Goal: Task Accomplishment & Management: Use online tool/utility

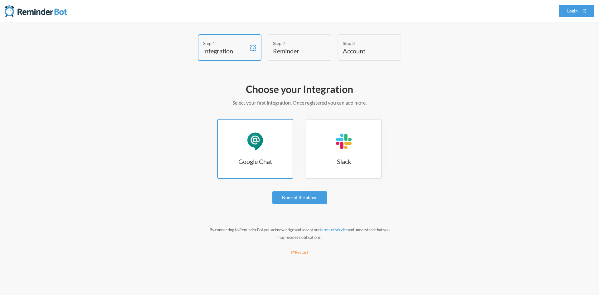
click at [275, 164] on h3 "Google Chat" at bounding box center [255, 161] width 75 height 9
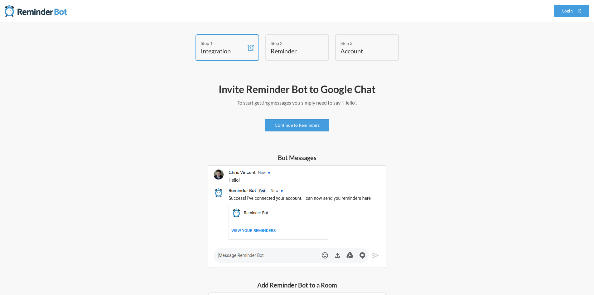
click at [293, 47] on h4 "Reminder" at bounding box center [293, 50] width 44 height 9
click at [316, 119] on link "Continue to Reminders" at bounding box center [297, 125] width 64 height 12
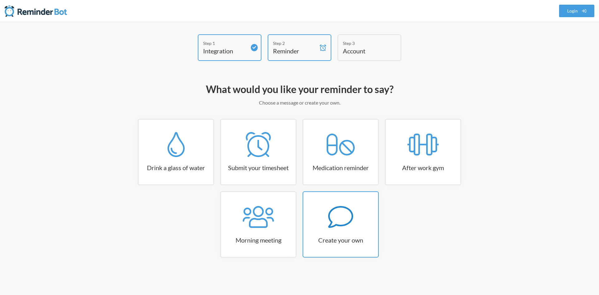
click at [358, 229] on link "Create your own" at bounding box center [341, 224] width 76 height 66
select select "10:30:00"
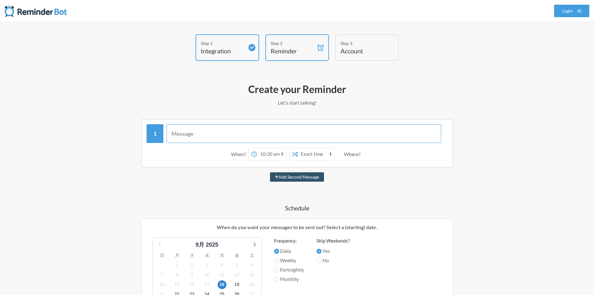
click at [304, 139] on input "text" at bounding box center [304, 133] width 275 height 19
click at [304, 135] on input "text" at bounding box center [304, 133] width 275 height 19
type input "ｔ"
type input "X調査しろ！"
click at [282, 153] on select "12:00 am 12:15 am 12:30 am 12:45 am 1:00 am 1:15 am 1:30 am 1:45 am 2:00 am 2:1…" at bounding box center [271, 154] width 29 height 12
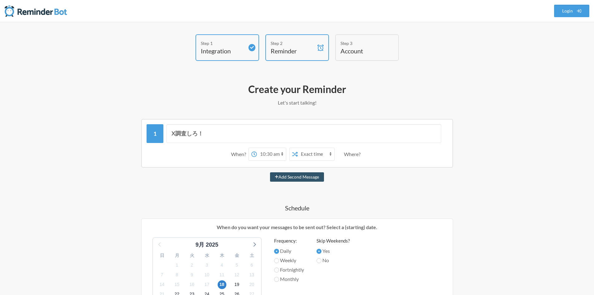
select select "15:00:00"
click at [257, 148] on select "12:00 am 12:15 am 12:30 am 12:45 am 1:00 am 1:15 am 1:30 am 1:45 am 2:00 am 2:1…" at bounding box center [271, 154] width 29 height 12
click at [171, 134] on input "X調査しろ！" at bounding box center [304, 133] width 275 height 19
type input "4時間以内にX調査しろ！"
click at [324, 157] on select "Exact time Random time" at bounding box center [316, 154] width 37 height 12
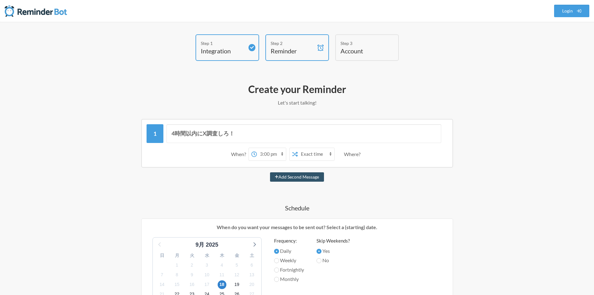
click at [298, 148] on select "Exact time Random time" at bounding box center [316, 154] width 37 height 12
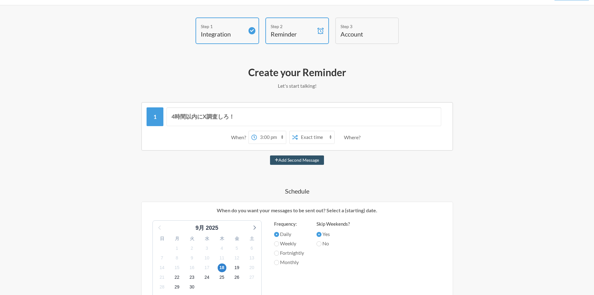
scroll to position [19, 0]
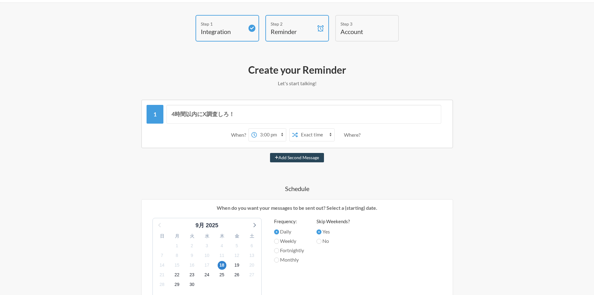
click at [316, 157] on button "Add Second Message" at bounding box center [297, 157] width 54 height 9
select select "16:00:00"
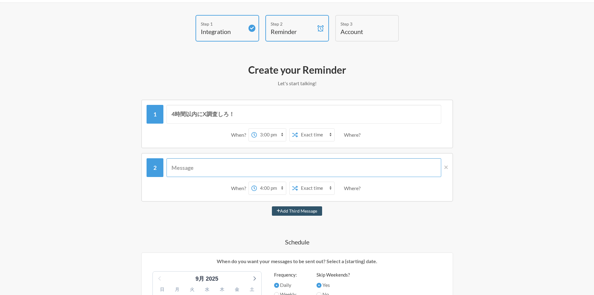
click at [287, 165] on input "text" at bounding box center [304, 167] width 275 height 19
type input "１"
type input "1時間以内にX調査しろ！"
click at [280, 187] on select "12:00 am 12:15 am 12:30 am 12:45 am 1:00 am 1:15 am 1:30 am 1:45 am 2:00 am 2:1…" at bounding box center [271, 188] width 29 height 12
select select "18:00:00"
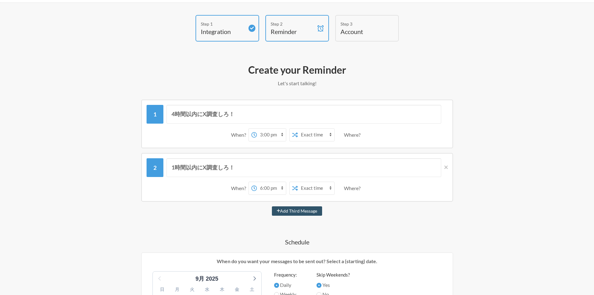
click at [257, 182] on select "12:00 am 12:15 am 12:30 am 12:45 am 1:00 am 1:15 am 1:30 am 1:45 am 2:00 am 2:1…" at bounding box center [271, 188] width 29 height 12
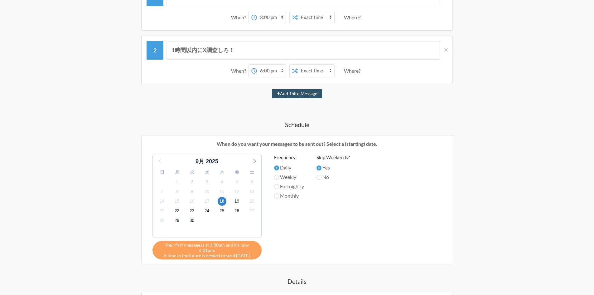
scroll to position [137, 0]
click at [325, 177] on label "No" at bounding box center [333, 176] width 33 height 7
click at [322, 177] on input "No" at bounding box center [319, 176] width 5 height 5
radio input "true"
click at [178, 219] on span "29" at bounding box center [177, 220] width 9 height 9
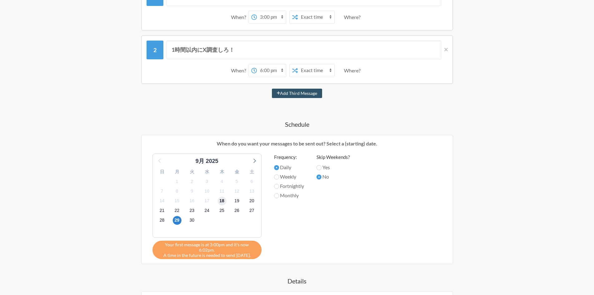
click at [223, 200] on span "18" at bounding box center [222, 201] width 9 height 9
click at [304, 206] on div "Frequency: Daily Weekly Fortnightly Monthly" at bounding box center [289, 204] width 30 height 102
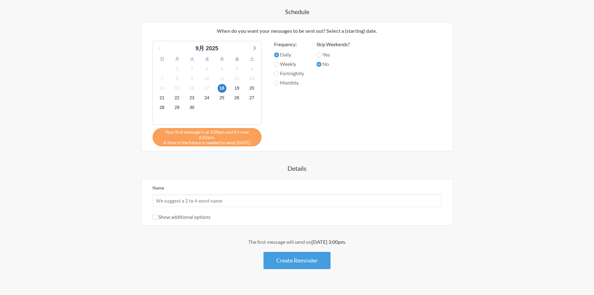
scroll to position [249, 0]
click at [302, 256] on button "Create Reminder" at bounding box center [297, 260] width 67 height 17
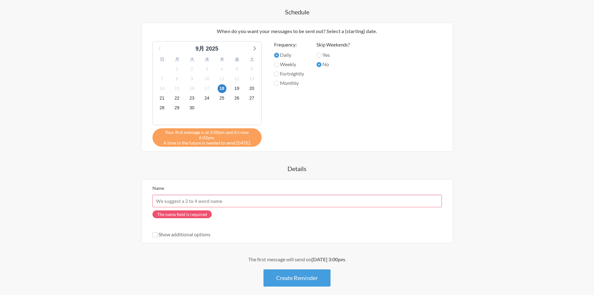
click at [251, 195] on input "Name" at bounding box center [298, 201] width 290 height 12
click at [263, 220] on div "Name The name field is required Show additional options Hide this reminder from…" at bounding box center [298, 211] width 290 height 54
click at [252, 197] on input "Name" at bounding box center [298, 201] width 290 height 12
type input "３"
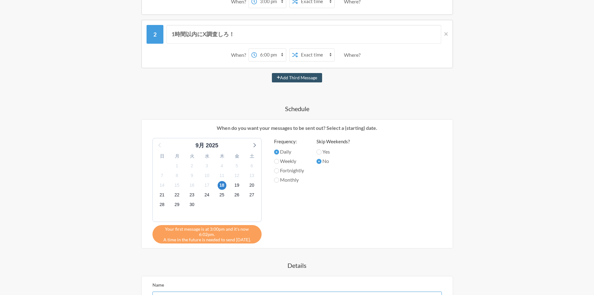
scroll to position [256, 0]
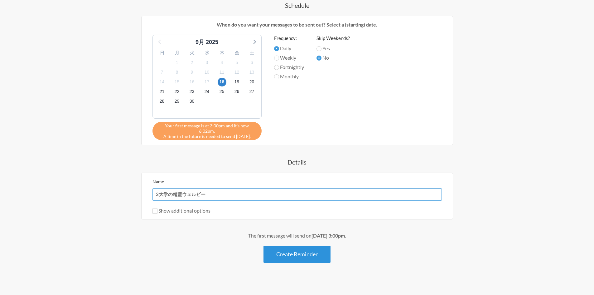
type input "3大学の精霊ウェルビー"
click at [290, 251] on button "Create Reminder" at bounding box center [297, 254] width 67 height 17
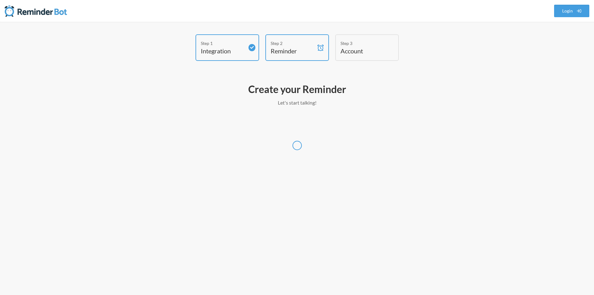
scroll to position [0, 0]
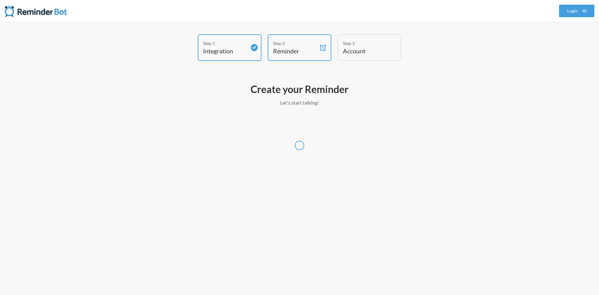
select select "Asia/Tokyo"
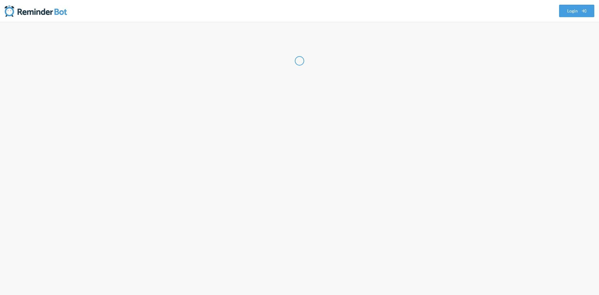
select select "JP"
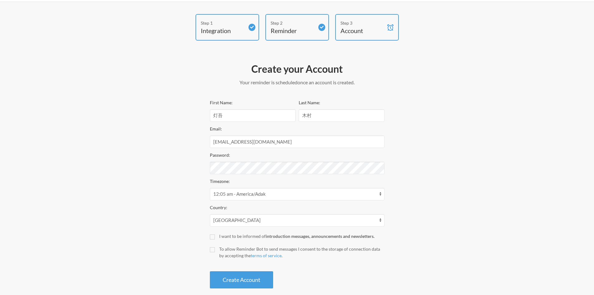
scroll to position [23, 0]
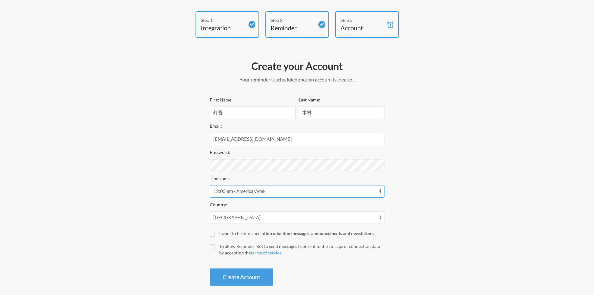
click at [272, 195] on select "12:05 am - America/Adak 12:05 am - Pacific/Gambier 10:05 am - Africa/Algiers 10…" at bounding box center [297, 191] width 175 height 12
click at [210, 185] on select "12:05 am - America/Adak 12:05 am - Pacific/Gambier 10:05 am - Africa/Algiers 10…" at bounding box center [297, 191] width 175 height 12
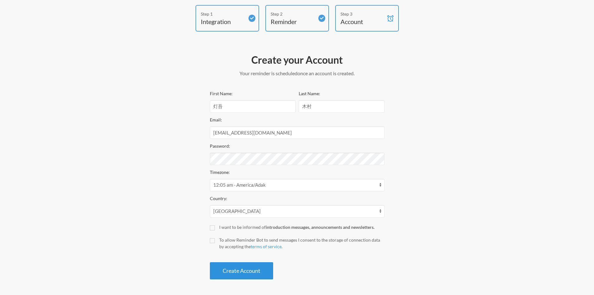
click at [246, 273] on button "Create Account" at bounding box center [241, 270] width 63 height 17
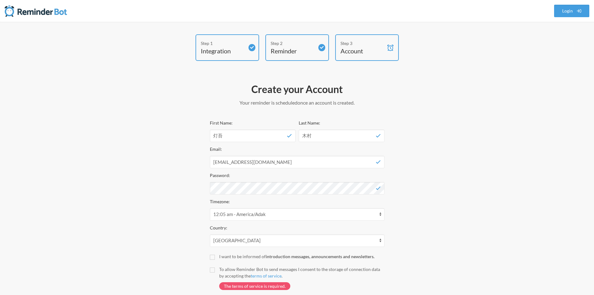
scroll to position [46, 0]
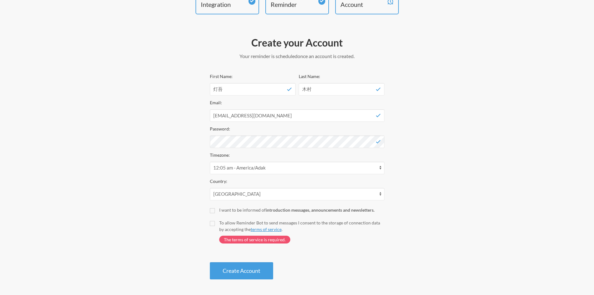
click at [252, 226] on link "terms of service" at bounding box center [266, 228] width 31 height 5
click at [213, 224] on input "To allow Reminder Bot to send messages I consent to the storage of connection d…" at bounding box center [212, 223] width 5 height 5
checkbox input "true"
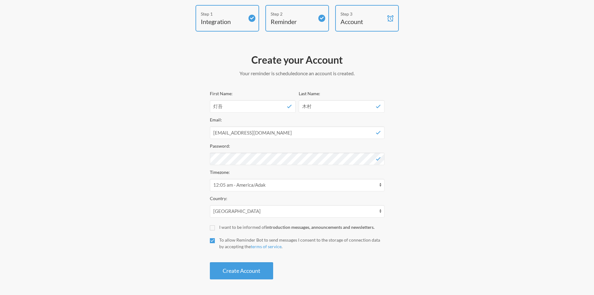
click at [237, 280] on div "Create your Account Your reminder is scheduled and your trial will start once a…" at bounding box center [297, 166] width 175 height 232
click at [242, 276] on button "Create Account" at bounding box center [241, 270] width 63 height 17
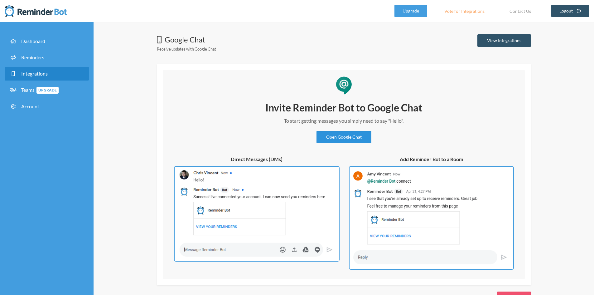
click at [347, 137] on link "Open Google Chat" at bounding box center [344, 137] width 55 height 12
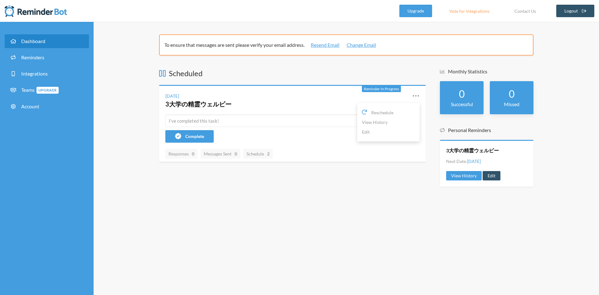
click at [346, 199] on div "To ensure that messages are sent please verify your email address. Resend Email…" at bounding box center [346, 158] width 505 height 273
